Goal: Task Accomplishment & Management: Use online tool/utility

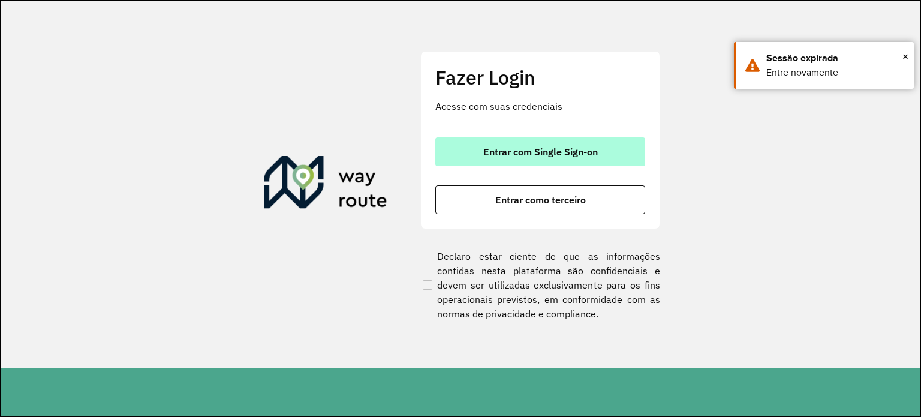
click at [516, 151] on span "Entrar com Single Sign-on" at bounding box center [540, 152] width 115 height 10
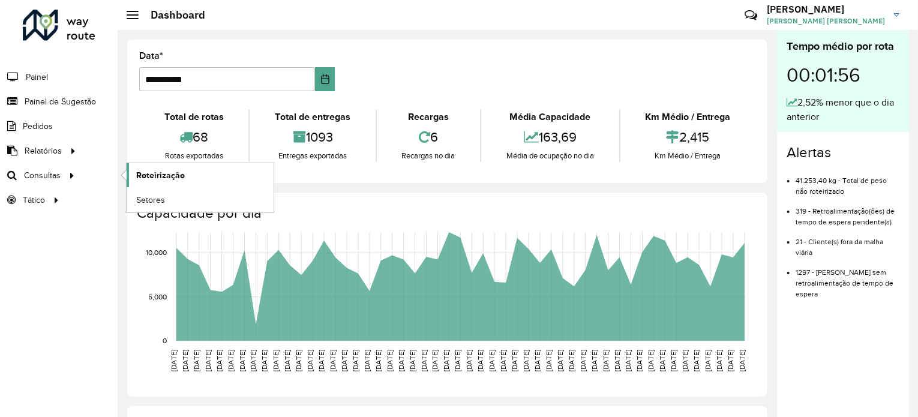
click at [164, 182] on link "Roteirização" at bounding box center [200, 175] width 147 height 24
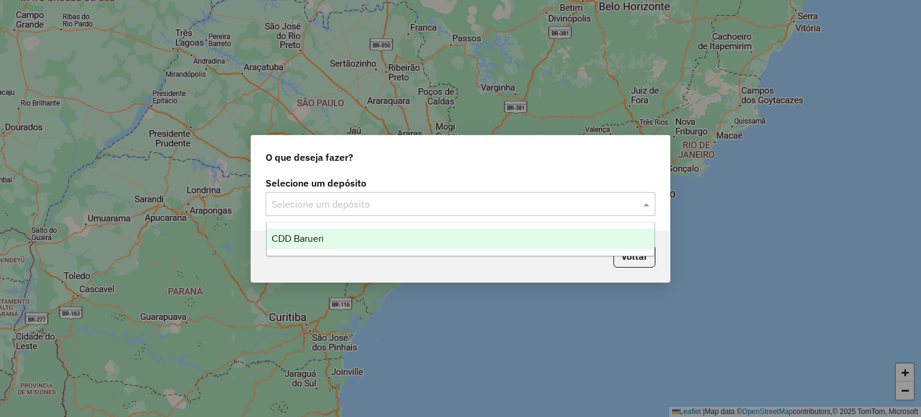
click at [329, 206] on input "text" at bounding box center [449, 204] width 354 height 14
click at [331, 234] on div "CDD Barueri" at bounding box center [461, 238] width 388 height 20
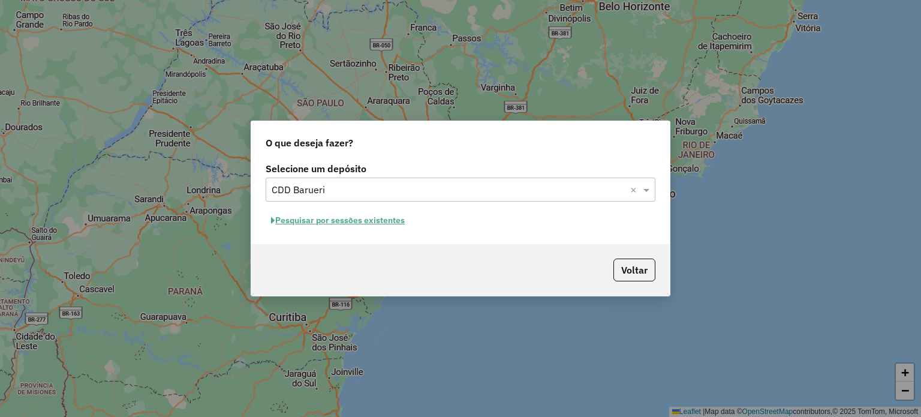
click at [352, 220] on button "Pesquisar por sessões existentes" at bounding box center [338, 220] width 145 height 19
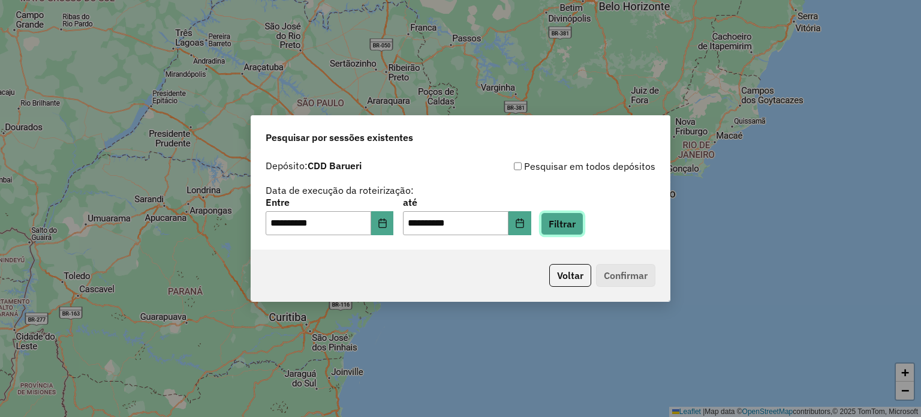
click at [584, 225] on button "Filtrar" at bounding box center [562, 223] width 43 height 23
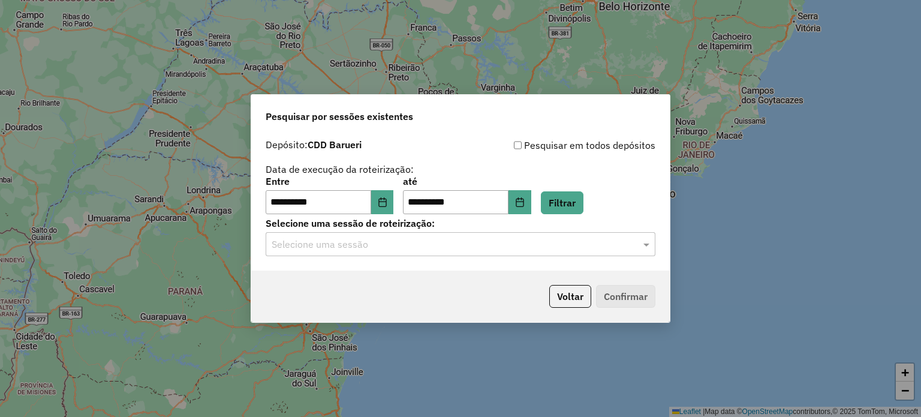
click at [506, 249] on input "text" at bounding box center [449, 244] width 354 height 14
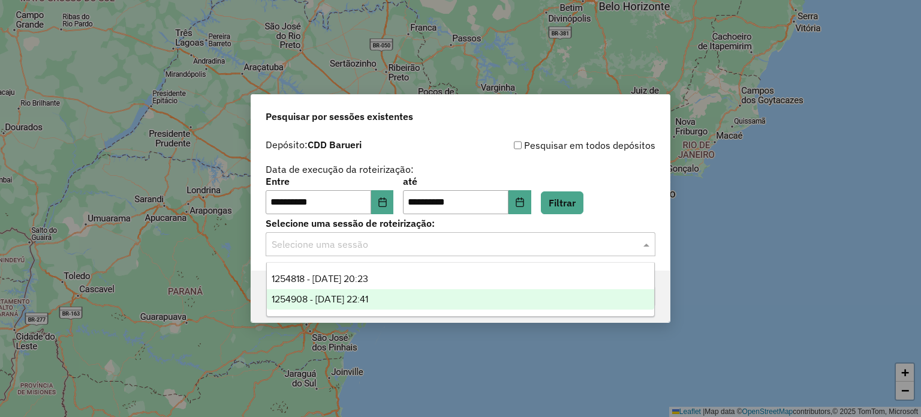
click at [414, 297] on div "1254908 - 28/08/2025 22:41" at bounding box center [461, 299] width 388 height 20
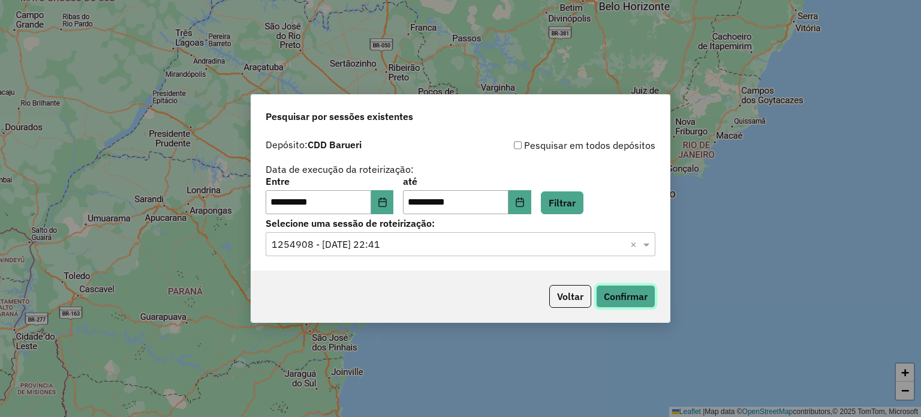
click at [615, 305] on button "Confirmar" at bounding box center [625, 296] width 59 height 23
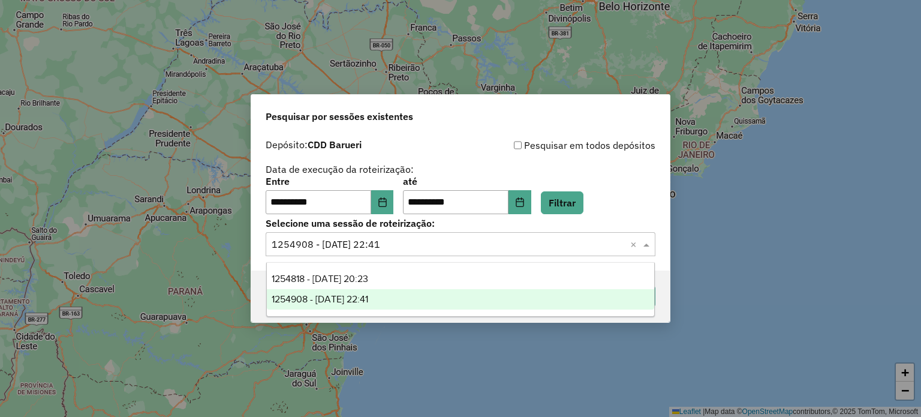
click at [446, 243] on input "text" at bounding box center [449, 244] width 354 height 14
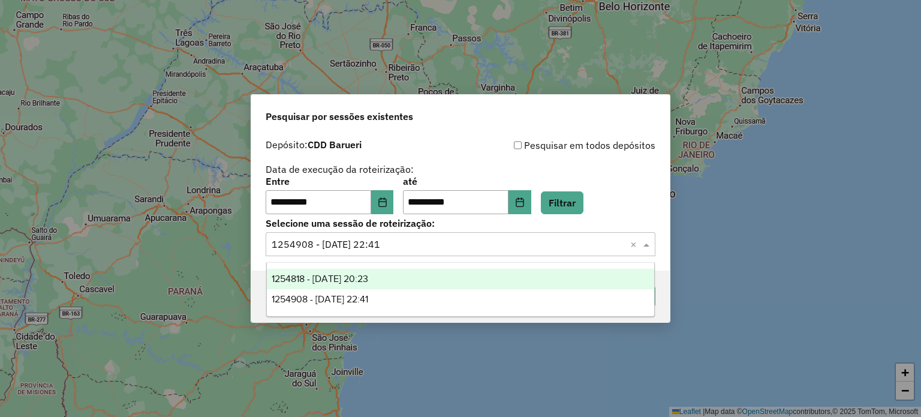
click at [407, 275] on div "1254818 - 28/08/2025 20:23" at bounding box center [461, 279] width 388 height 20
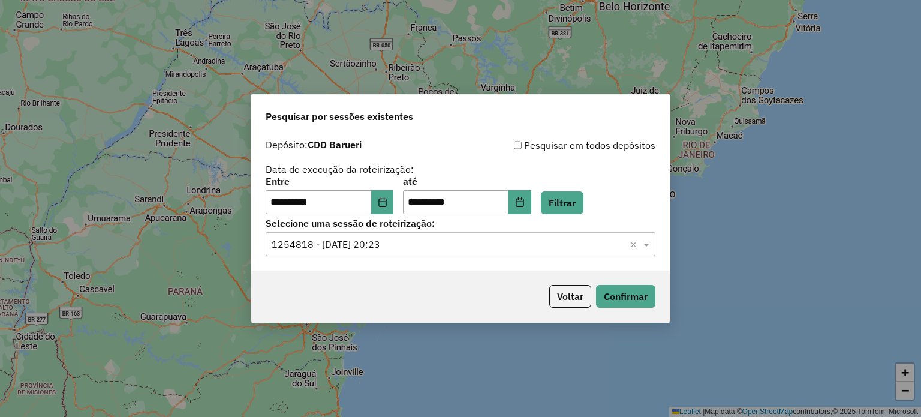
click at [620, 284] on div "Voltar Confirmar" at bounding box center [460, 296] width 419 height 52
click at [621, 292] on button "Confirmar" at bounding box center [625, 296] width 59 height 23
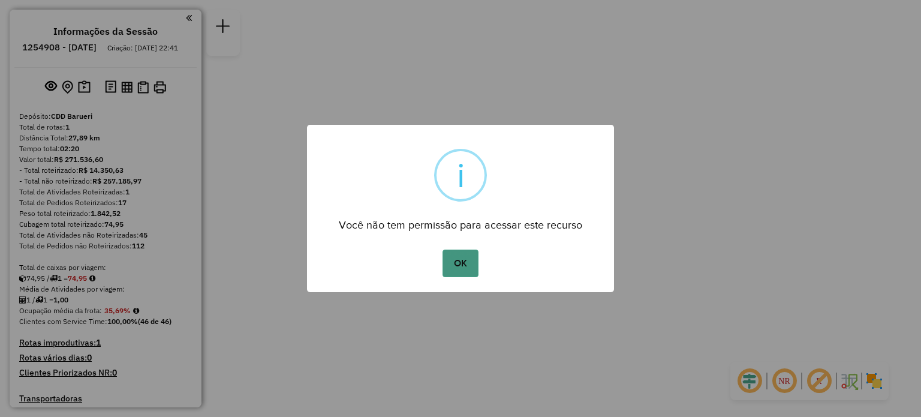
click at [457, 260] on button "OK" at bounding box center [460, 263] width 35 height 28
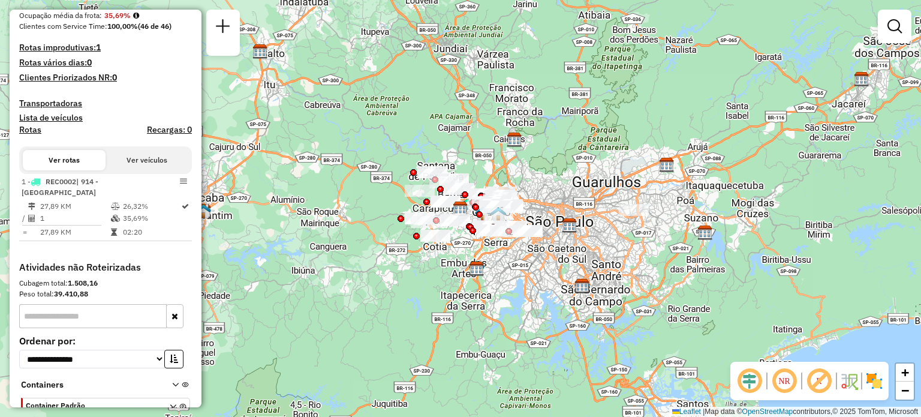
scroll to position [295, 0]
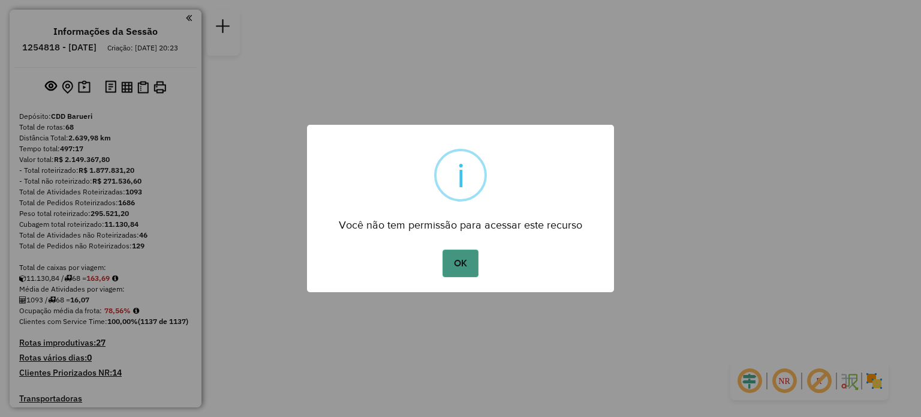
click at [459, 267] on button "OK" at bounding box center [460, 263] width 35 height 28
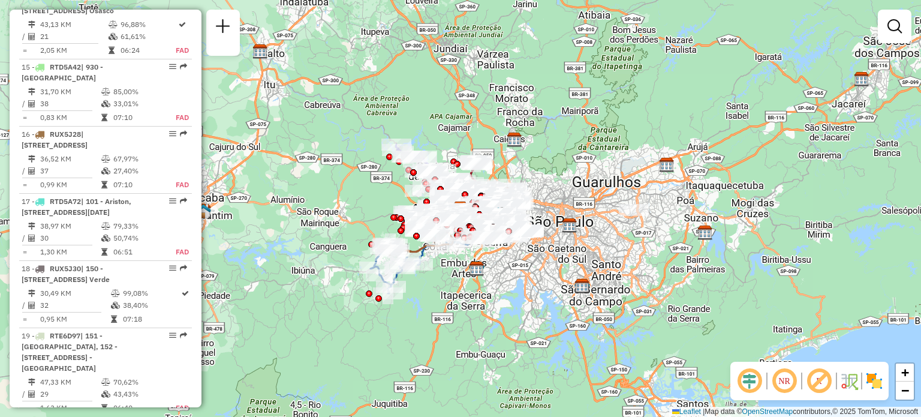
scroll to position [1376, 0]
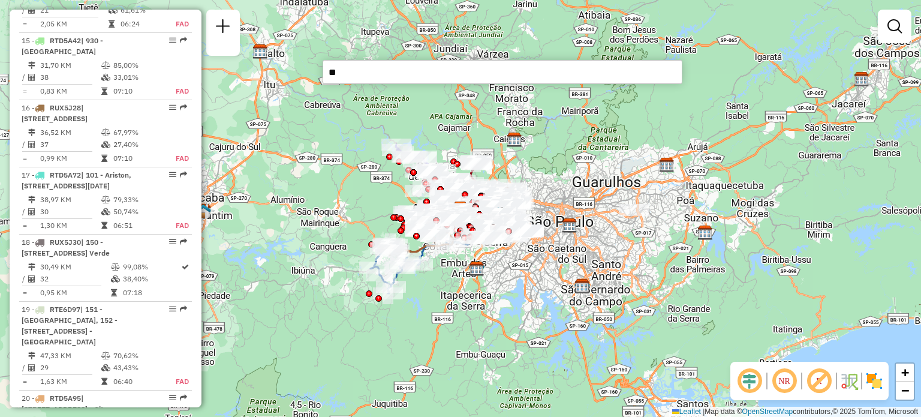
type input "*"
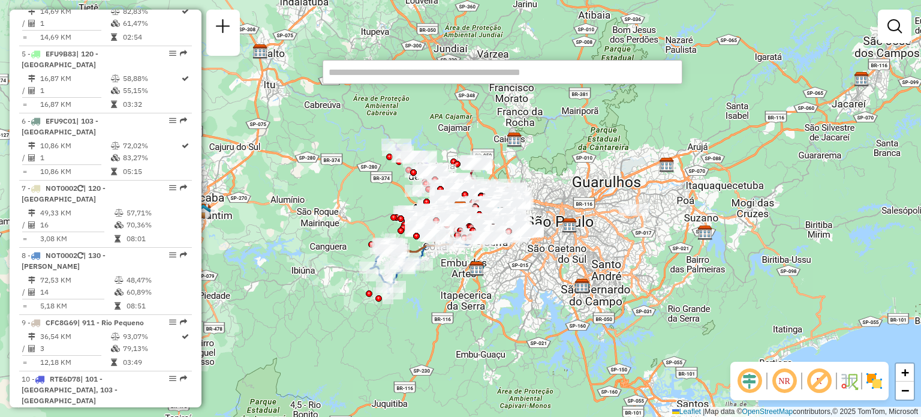
scroll to position [4074, 0]
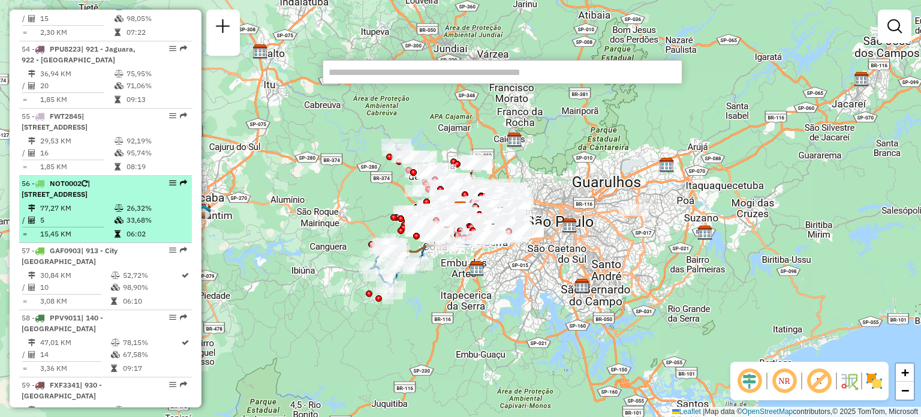
click at [134, 200] on div "56 - NOT0002 | 161 - Residencial das Flores, 912 - Jaguaré, 920 - Jardim Marist…" at bounding box center [85, 189] width 127 height 22
select select "**********"
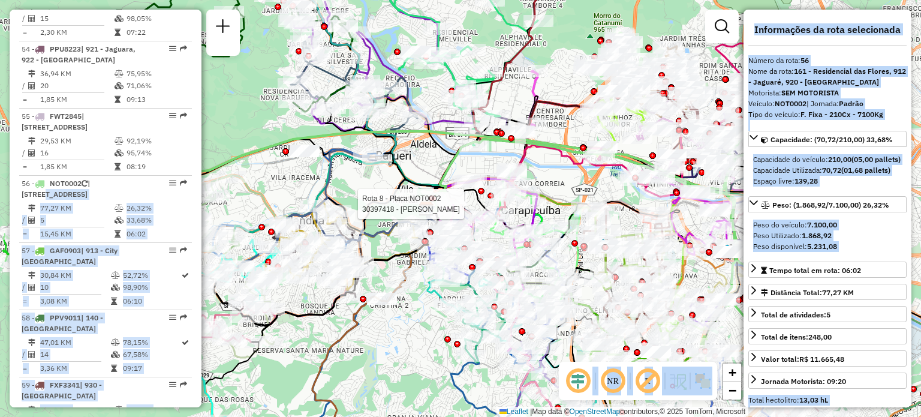
click at [507, 196] on hb-router-mapa "Informações da Sessão 1254818 - 28/08/2025 Criação: 27/08/2025 20:23 Depósito: …" at bounding box center [460, 208] width 921 height 417
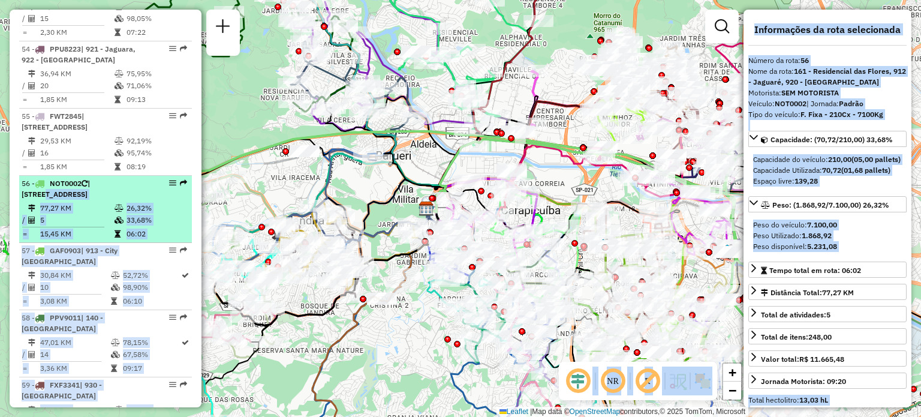
click at [132, 200] on div "56 - NOT0002 | 161 - Residencial das Flores, 912 - Jaguaré, 920 - Jardim Marist…" at bounding box center [85, 189] width 127 height 22
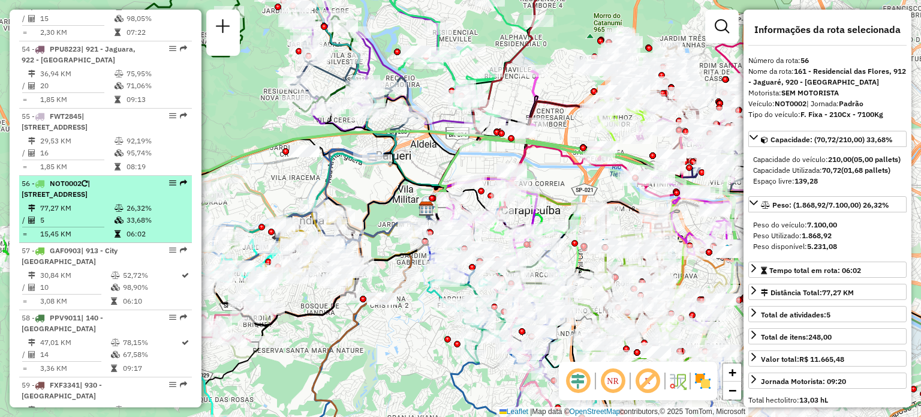
drag, startPoint x: 136, startPoint y: 215, endPoint x: 133, endPoint y: 245, distance: 30.2
drag, startPoint x: 133, startPoint y: 245, endPoint x: 166, endPoint y: 255, distance: 34.4
drag, startPoint x: 166, startPoint y: 255, endPoint x: 156, endPoint y: 215, distance: 40.7
click at [156, 200] on div "56 - NOT0002 | 161 - Residencial das Flores, 912 - Jaguaré, 920 - Jardim Marist…" at bounding box center [106, 189] width 168 height 22
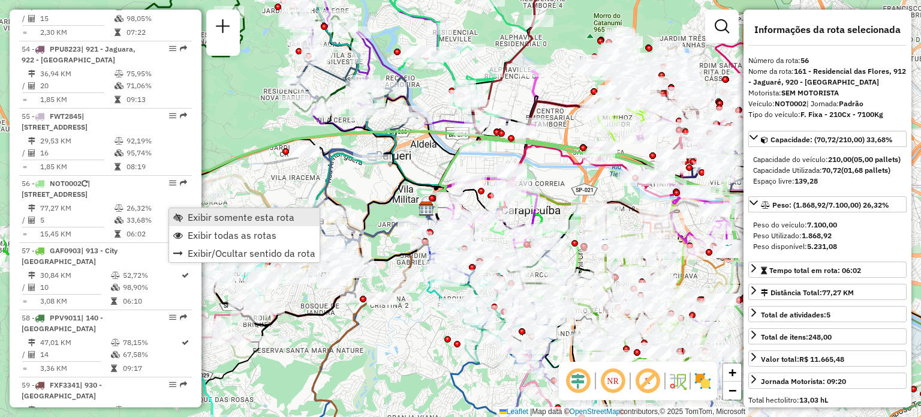
click at [240, 214] on span "Exibir somente esta rota" at bounding box center [241, 217] width 107 height 10
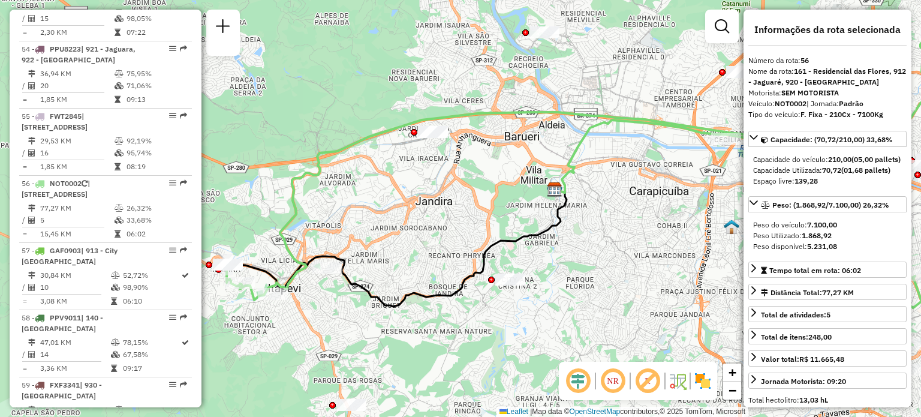
drag, startPoint x: 465, startPoint y: 260, endPoint x: 594, endPoint y: 240, distance: 129.8
click at [594, 240] on div "Janela de atendimento Grade de atendimento Capacidade Transportadoras Veículos …" at bounding box center [460, 208] width 921 height 417
click at [617, 378] on em at bounding box center [613, 380] width 29 height 29
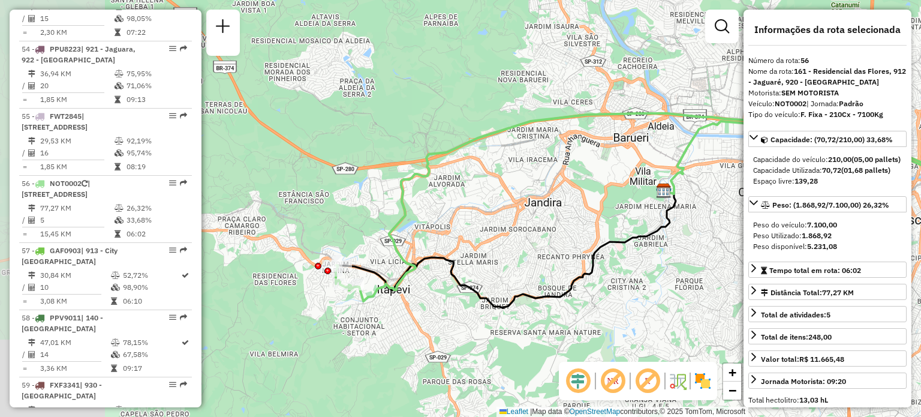
drag, startPoint x: 469, startPoint y: 324, endPoint x: 582, endPoint y: 326, distance: 113.4
click at [582, 326] on div "Janela de atendimento Grade de atendimento Capacidade Transportadoras Veículos …" at bounding box center [460, 208] width 921 height 417
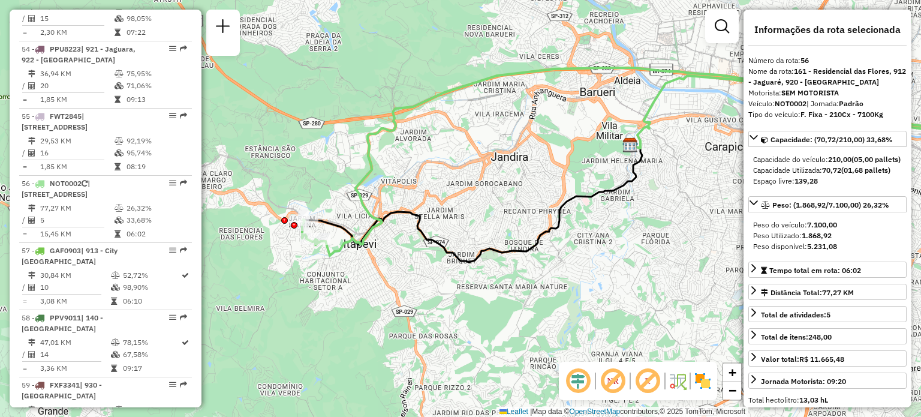
drag, startPoint x: 660, startPoint y: 302, endPoint x: 626, endPoint y: 255, distance: 57.5
click at [626, 255] on div "Janela de atendimento Grade de atendimento Capacidade Transportadoras Veículos …" at bounding box center [460, 208] width 921 height 417
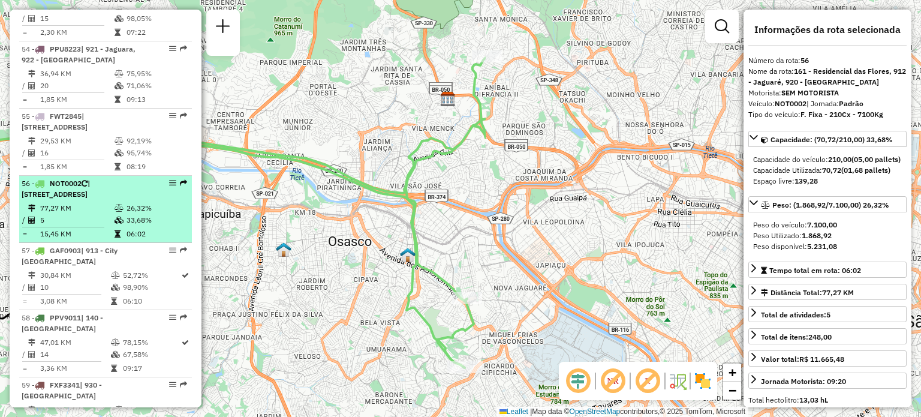
drag, startPoint x: 662, startPoint y: 196, endPoint x: 135, endPoint y: 263, distance: 531.5
click at [135, 263] on hb-router-mapa "Informações da Sessão 1254818 - 28/08/2025 Criação: 27/08/2025 20:23 Depósito: …" at bounding box center [460, 208] width 921 height 417
